Goal: Use online tool/utility

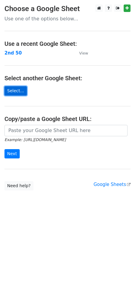
click at [11, 90] on link "Select..." at bounding box center [15, 90] width 22 height 9
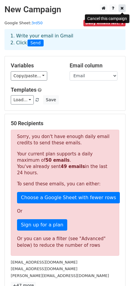
click at [123, 7] on icon at bounding box center [122, 8] width 3 height 4
